Goal: Check status: Check status

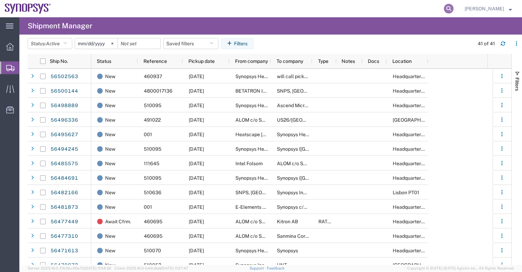
click at [450, 6] on icon at bounding box center [449, 9] width 10 height 10
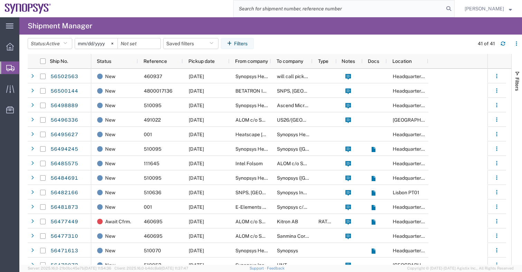
click at [342, 12] on input "search" at bounding box center [339, 8] width 210 height 17
paste input "56485575"
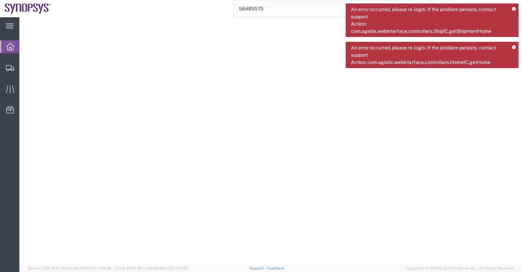
click at [7, 46] on icon at bounding box center [11, 47] width 8 height 8
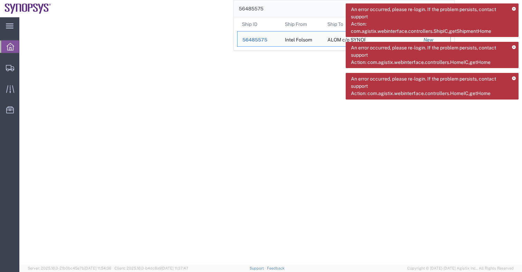
drag, startPoint x: 275, startPoint y: 12, endPoint x: 191, endPoint y: 11, distance: 84.0
click at [191, 11] on div "56485575 Ship ID Ship From Ship To Tracking Nu. Status Ship ID 56485575 Ship Fr…" at bounding box center [255, 8] width 398 height 17
click at [260, 39] on span "56485575" at bounding box center [254, 40] width 25 height 6
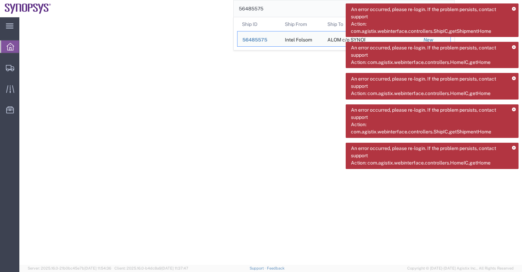
drag, startPoint x: 267, startPoint y: 5, endPoint x: 198, endPoint y: 2, distance: 69.1
click at [198, 2] on div "56485575 Ship ID Ship From Ship To Tracking Nu. Status Ship ID 56485575 Ship Fr…" at bounding box center [255, 8] width 398 height 17
paste input "502563"
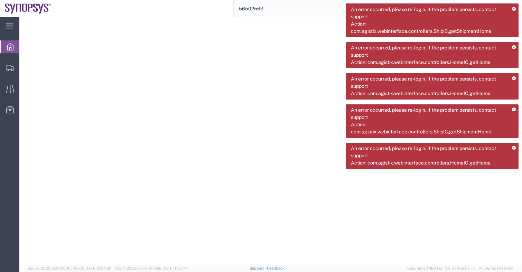
type input "56502563"
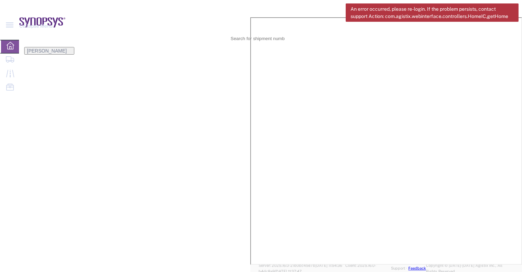
click at [511, 7] on div "An error occurred, please re-login. If the problem persists, contact support Ac…" at bounding box center [431, 12] width 173 height 18
click at [515, 7] on div "An error occurred, please re-login. If the problem persists, contact support Ac…" at bounding box center [431, 12] width 173 height 18
click at [516, 7] on icon at bounding box center [516, 7] width 0 height 0
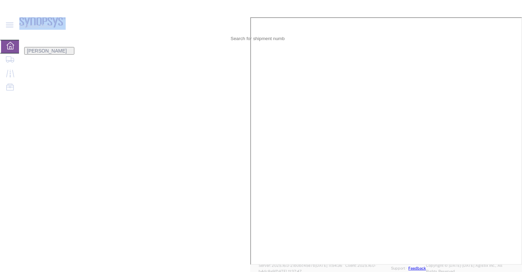
click at [67, 48] on span "[PERSON_NAME]" at bounding box center [47, 51] width 40 height 6
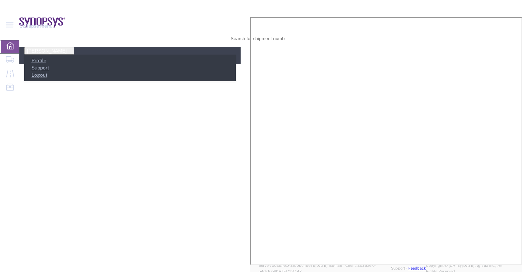
click at [239, 34] on icon at bounding box center [239, 34] width 0 height 0
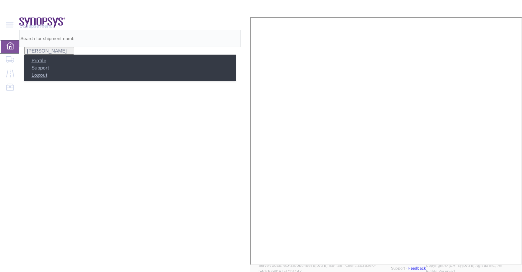
paste input "56502563"
click at [79, 30] on input "56502563" at bounding box center [50, 38] width 60 height 17
type input "56502563"
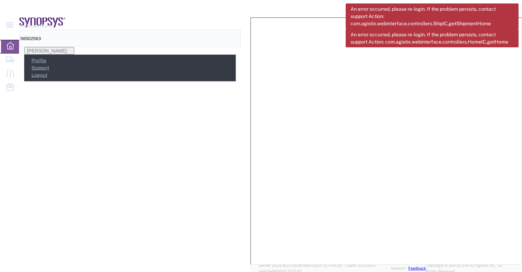
click at [79, 30] on input "56502563" at bounding box center [50, 38] width 60 height 17
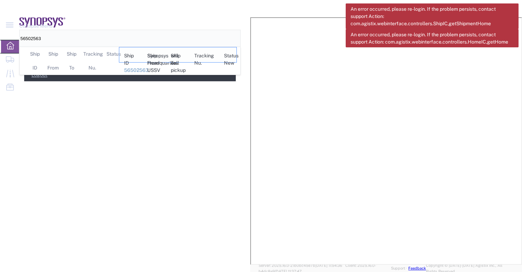
click at [149, 67] on span "56502563" at bounding box center [136, 70] width 25 height 6
